Goal: Task Accomplishment & Management: Manage account settings

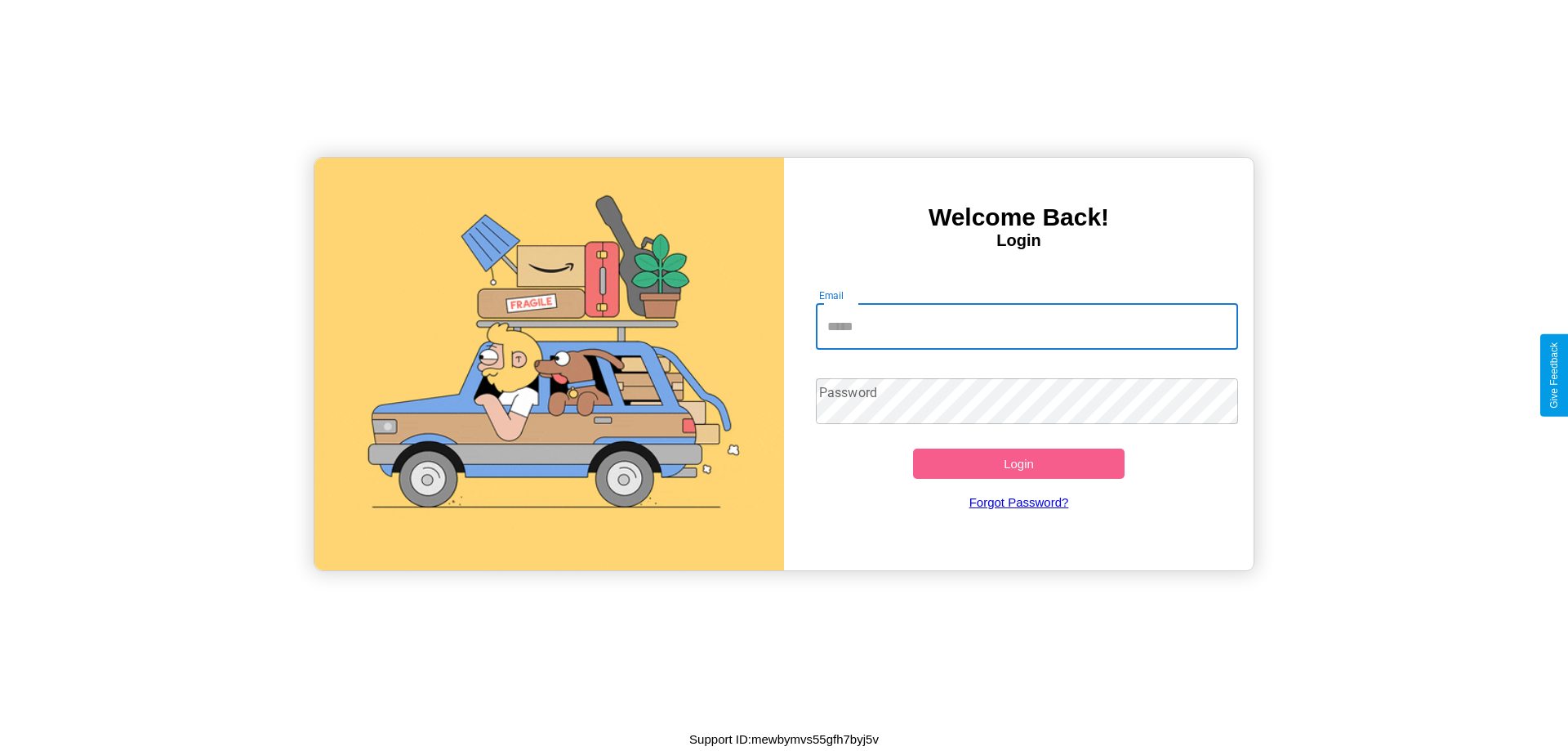
click at [1027, 326] on input "Email" at bounding box center [1028, 327] width 423 height 46
type input "**********"
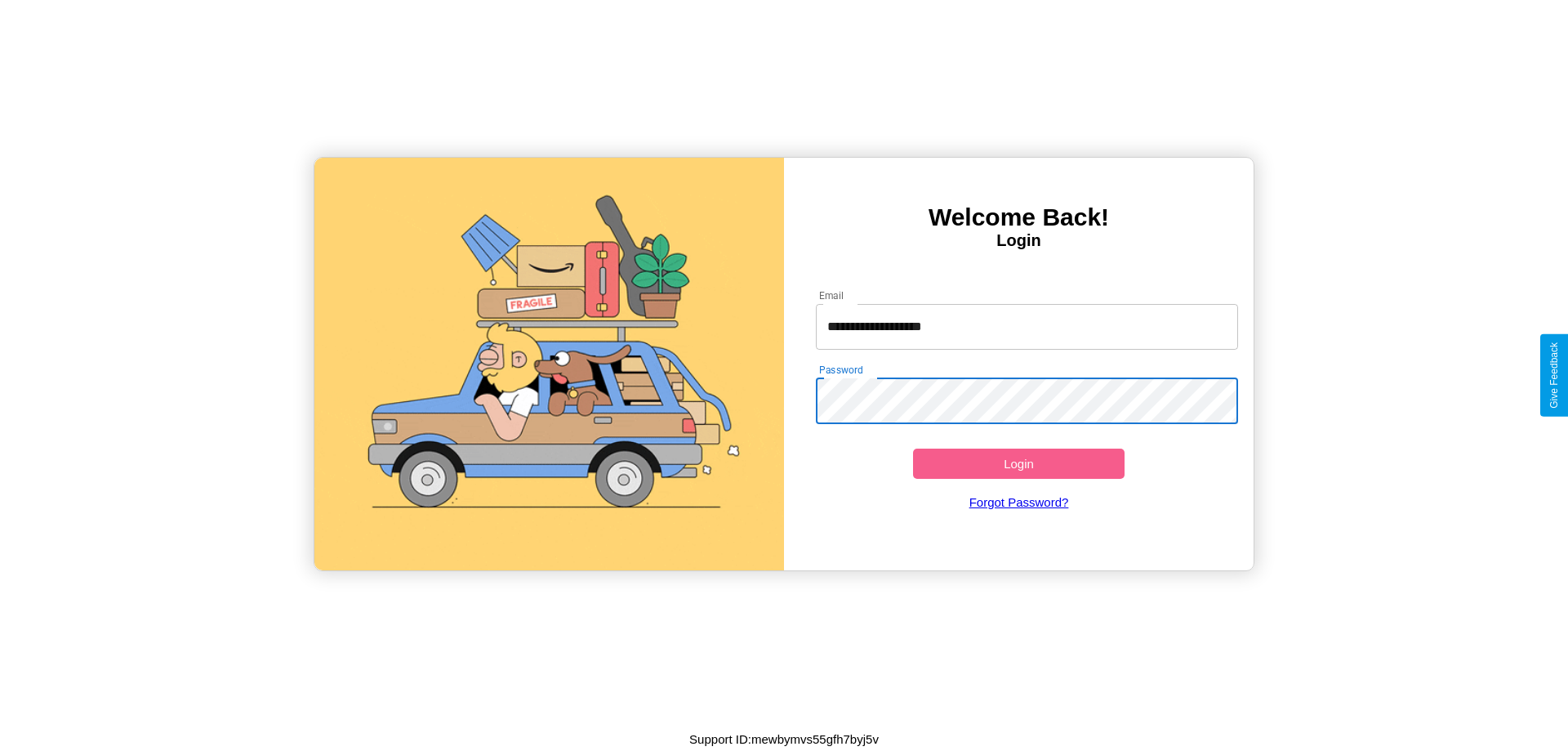
click at [1019, 463] on button "Login" at bounding box center [1019, 463] width 212 height 30
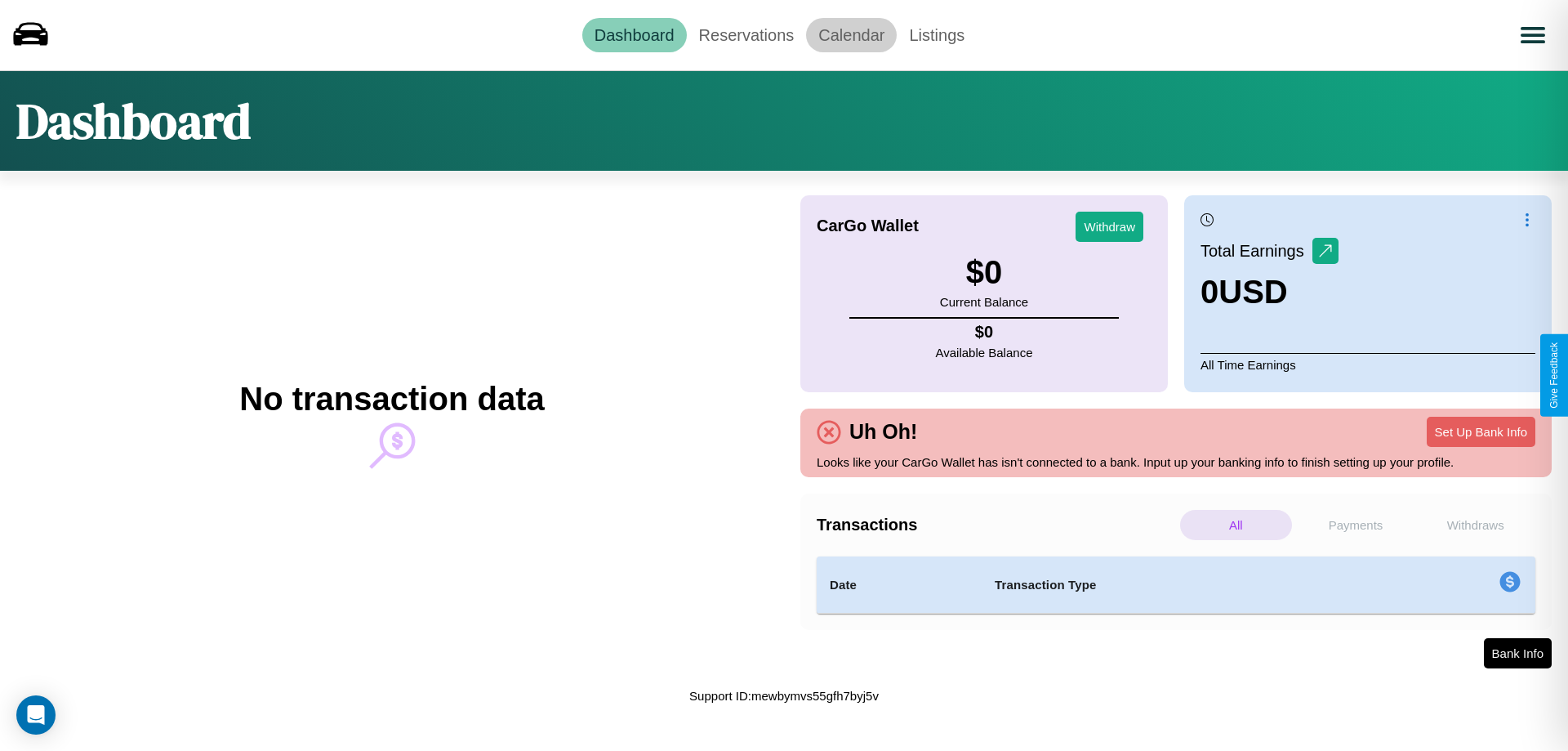
click at [851, 34] on link "Calendar" at bounding box center [851, 35] width 91 height 34
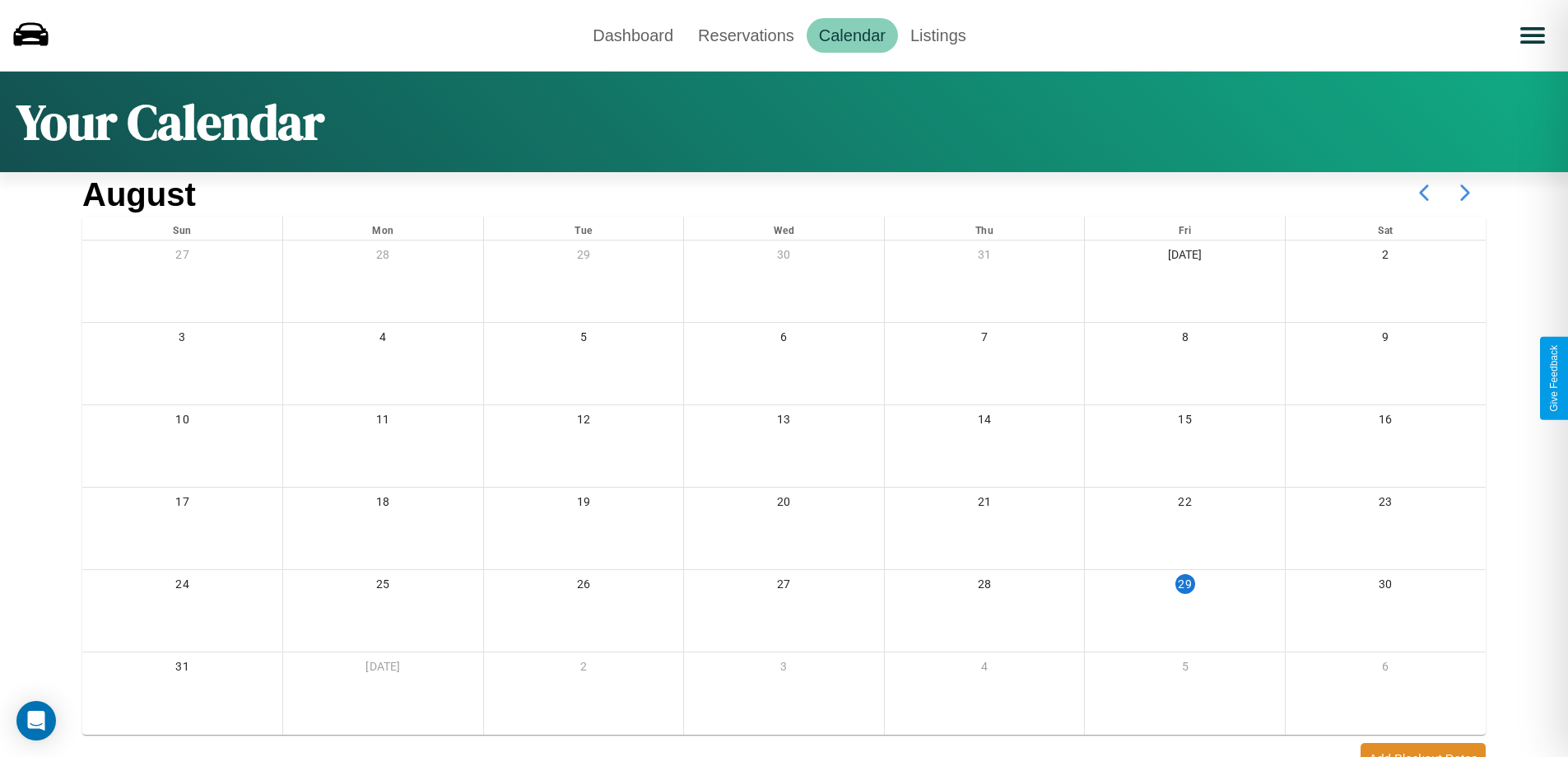
click at [1465, 193] on icon at bounding box center [1465, 192] width 41 height 41
click at [633, 35] on link "Dashboard" at bounding box center [633, 36] width 106 height 35
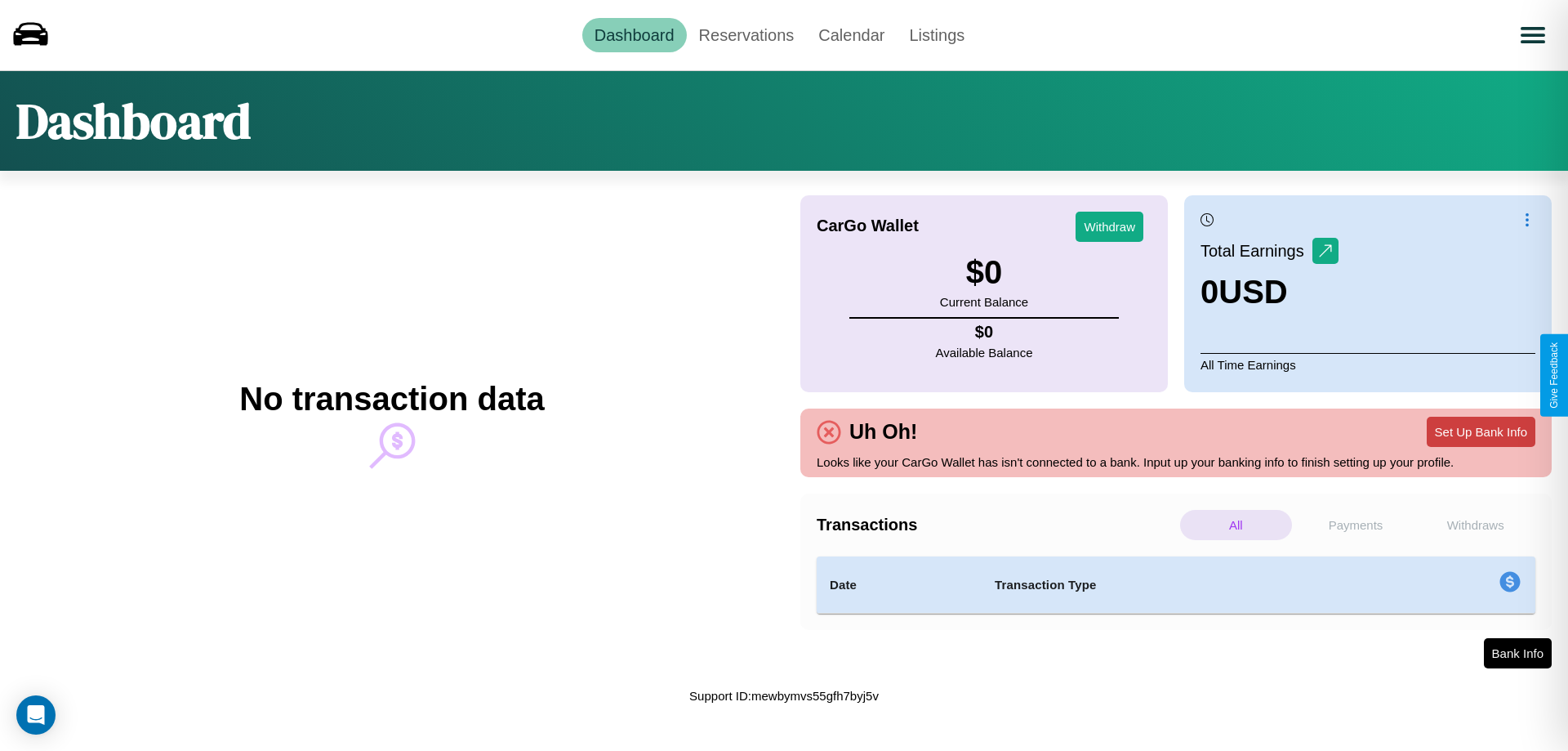
click at [1481, 431] on button "Set Up Bank Info" at bounding box center [1481, 432] width 109 height 30
